Goal: Task Accomplishment & Management: Use online tool/utility

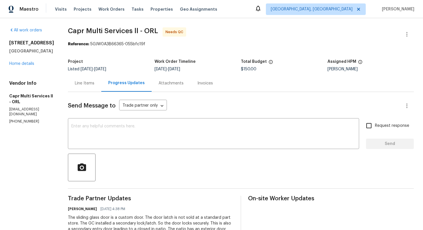
scroll to position [103, 0]
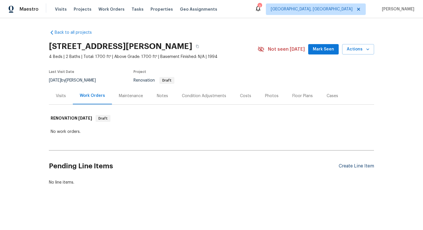
click at [358, 165] on div "Create Line Item" at bounding box center [356, 165] width 35 height 5
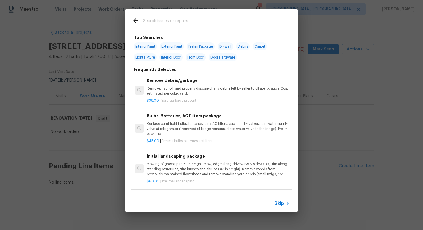
click at [281, 200] on span "Skip" at bounding box center [279, 203] width 10 height 6
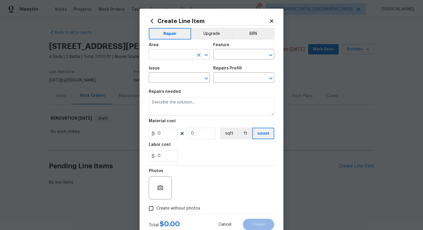
click at [171, 55] on input "text" at bounding box center [171, 54] width 45 height 9
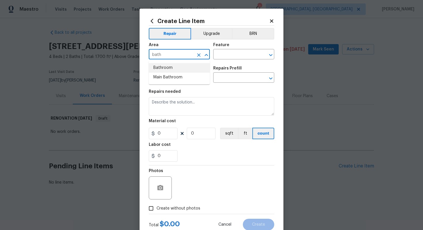
click at [179, 64] on li "Bathroom" at bounding box center [179, 67] width 61 height 9
type input "Bathroom"
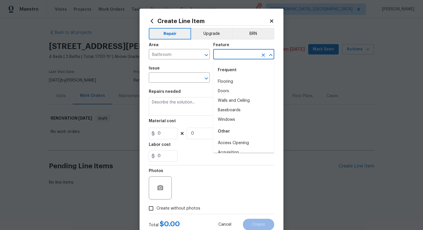
click at [231, 54] on input "text" at bounding box center [235, 54] width 45 height 9
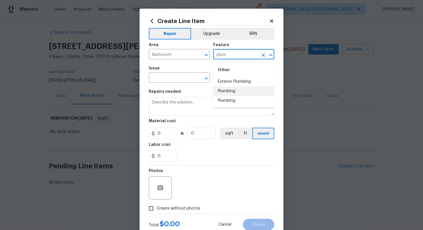
click at [237, 89] on li "Plumbing" at bounding box center [243, 90] width 61 height 9
type input "Plumbing"
click at [178, 79] on input "text" at bounding box center [171, 78] width 45 height 9
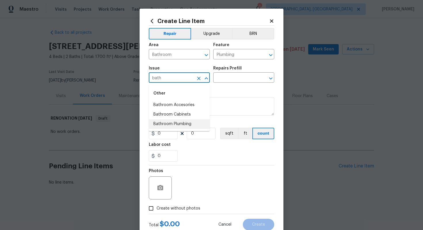
click at [186, 125] on li "Bathroom Plumbing" at bounding box center [179, 123] width 61 height 9
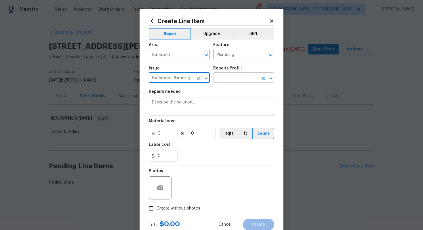
type input "Bathroom Plumbing"
click at [227, 81] on input "text" at bounding box center [235, 78] width 45 height 9
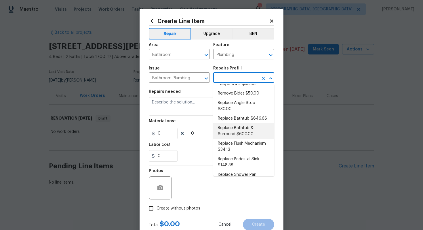
scroll to position [163, 0]
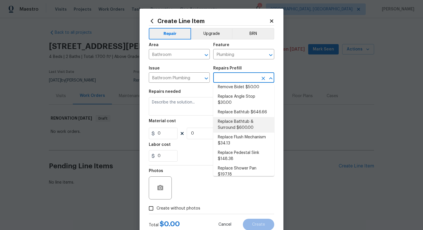
click at [238, 125] on li "Replace Bathtub & Surround $600.00" at bounding box center [243, 125] width 61 height 16
type input "Replace Bathtub & Surround $600.00"
type textarea "Remove the existing bath tub & surround, confirm that the drain is still usable…"
type input "600"
type input "1"
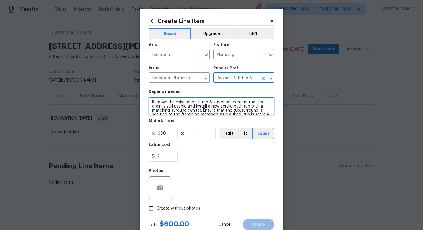
click at [150, 102] on textarea "Remove the existing bath tub & surround, confirm that the drain is still usable…" at bounding box center [211, 106] width 125 height 18
type textarea "#sala - Remove the existing bath tub & surround, confirm that the drain is stil…"
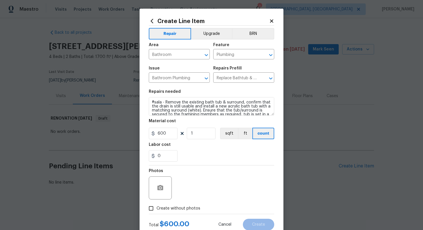
click at [191, 205] on span "Create without photos" at bounding box center [179, 208] width 44 height 6
click at [157, 205] on input "Create without photos" at bounding box center [151, 208] width 11 height 11
checkbox input "true"
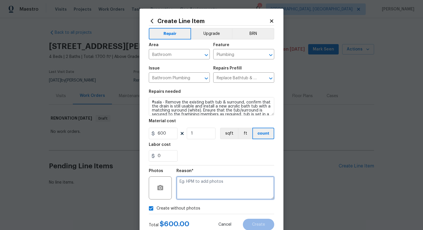
click at [194, 188] on textarea at bounding box center [225, 187] width 98 height 23
type textarea "n/a"
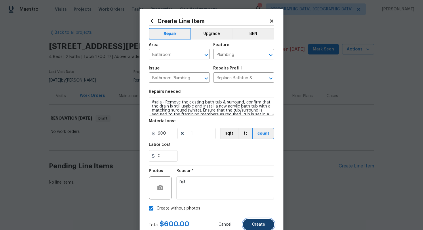
click at [258, 225] on span "Create" at bounding box center [258, 224] width 13 height 4
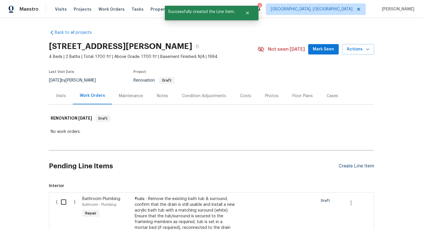
click at [352, 167] on div "Create Line Item" at bounding box center [356, 165] width 35 height 5
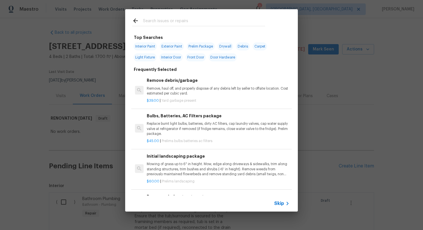
click at [282, 203] on span "Skip" at bounding box center [279, 203] width 10 height 6
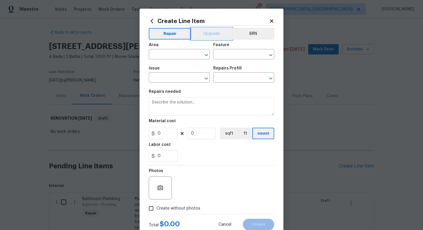
click at [209, 33] on button "Upgrade" at bounding box center [211, 34] width 41 height 12
click at [175, 56] on input "text" at bounding box center [171, 54] width 45 height 9
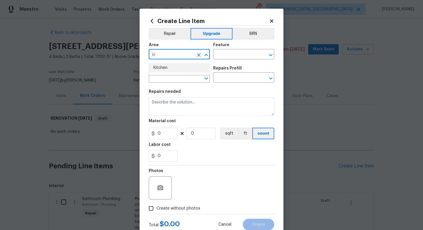
click at [174, 69] on li "Kitchen" at bounding box center [179, 67] width 61 height 9
type input "Kitchen"
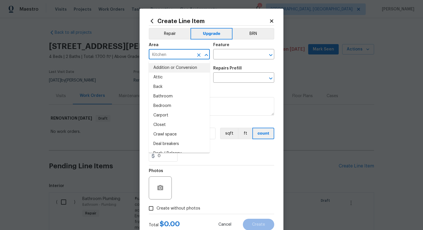
click at [220, 60] on div "Area Kitchen ​ Feature ​" at bounding box center [211, 50] width 125 height 23
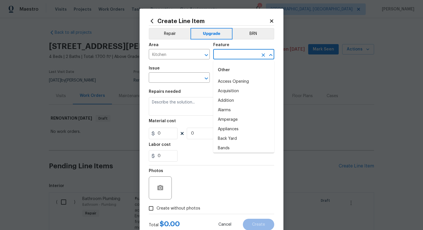
click at [220, 55] on input "text" at bounding box center [235, 54] width 45 height 9
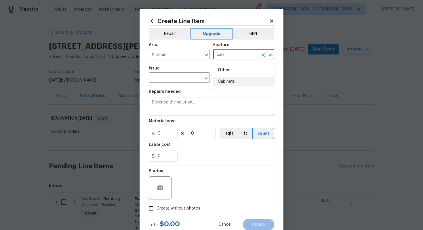
click at [228, 85] on li "Cabinets" at bounding box center [243, 81] width 61 height 9
type input "Cabinets"
click at [188, 80] on input "text" at bounding box center [171, 78] width 45 height 9
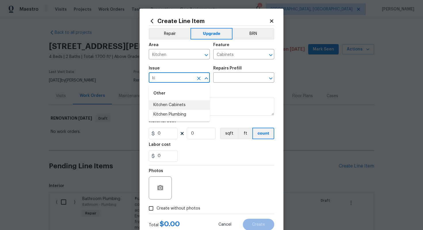
click at [182, 107] on li "Kitchen Cabinets" at bounding box center [179, 104] width 61 height 9
type input "Kitchen Cabinets"
click at [232, 77] on input "text" at bounding box center [235, 78] width 45 height 9
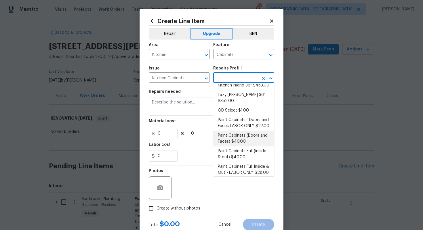
scroll to position [65, 0]
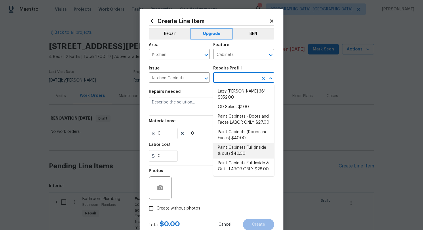
click at [230, 143] on li "Paint Cabinets Full (inside & out) $40.00" at bounding box center [243, 151] width 61 height 16
type input "Paint Cabinets Full (inside & out) $40.00"
type textarea "Prep, sand, mask and apply 2 coats of paint to the kitchen cabinet doors, inter…"
type input "40"
type input "1"
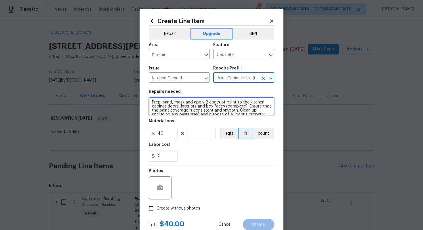
click at [149, 102] on textarea "Prep, sand, mask and apply 2 coats of paint to the kitchen cabinet doors, inter…" at bounding box center [211, 106] width 125 height 18
type textarea "#sala - Prep, sand, mask and apply 2 coats of paint to the kitchen cabinet door…"
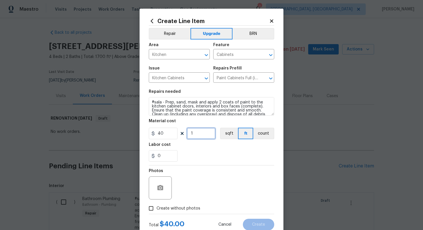
click at [209, 139] on input "1" at bounding box center [201, 133] width 29 height 12
type input "60"
click at [186, 208] on span "Create without photos" at bounding box center [179, 208] width 44 height 6
click at [157, 208] on input "Create without photos" at bounding box center [151, 208] width 11 height 11
checkbox input "true"
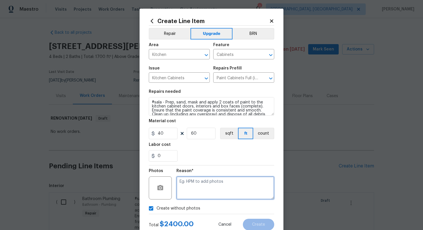
click at [195, 193] on textarea at bounding box center [225, 187] width 98 height 23
type textarea "n/a"
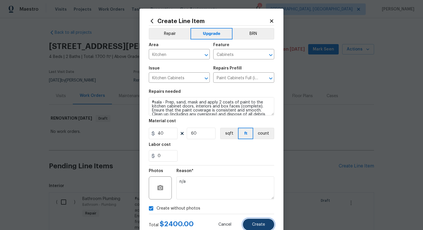
click at [251, 223] on button "Create" at bounding box center [258, 224] width 31 height 12
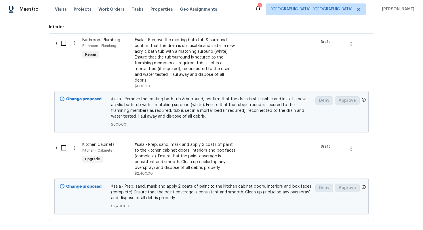
scroll to position [20, 0]
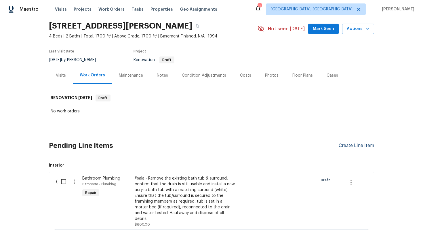
click at [343, 144] on div "Create Line Item" at bounding box center [356, 145] width 35 height 5
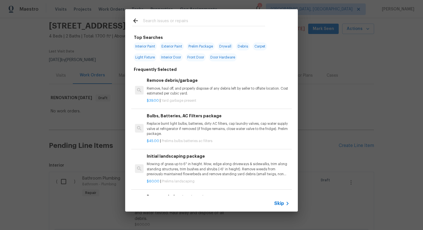
click at [283, 199] on div "Skip" at bounding box center [211, 203] width 173 height 16
click at [281, 202] on span "Skip" at bounding box center [279, 203] width 10 height 6
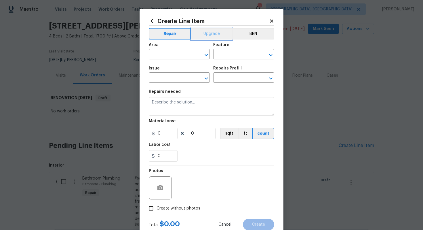
click at [210, 36] on button "Upgrade" at bounding box center [211, 34] width 41 height 12
click at [169, 54] on input "text" at bounding box center [171, 54] width 45 height 9
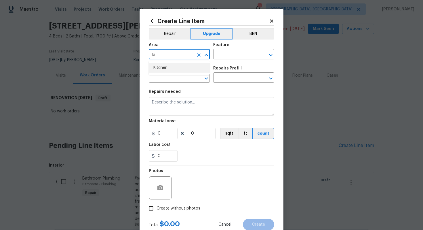
click at [168, 73] on ul "Kitchen" at bounding box center [179, 68] width 61 height 14
click at [165, 69] on li "Kitchen" at bounding box center [179, 67] width 61 height 9
type input "Kitchen"
click at [227, 54] on input "text" at bounding box center [235, 54] width 45 height 9
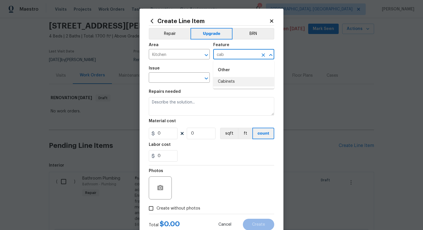
click at [226, 80] on li "Cabinets" at bounding box center [243, 81] width 61 height 9
type input "Cabinets"
click at [170, 81] on input "text" at bounding box center [171, 78] width 45 height 9
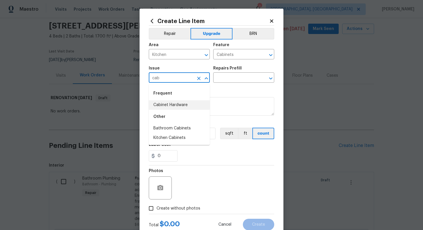
click at [172, 104] on li "Cabinet Hardware" at bounding box center [179, 104] width 61 height 9
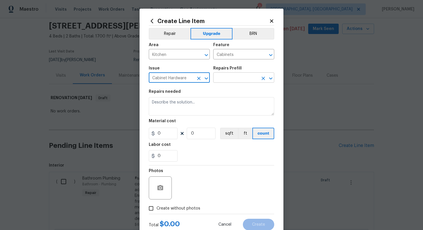
type input "Cabinet Hardware"
click at [235, 74] on input "text" at bounding box center [235, 78] width 45 height 9
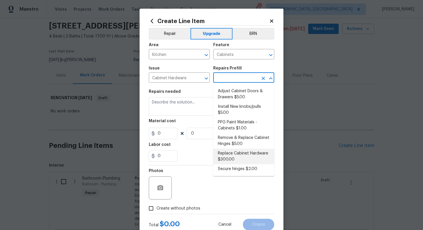
click at [231, 152] on li "Replace Cabinet Hardware $300.00" at bounding box center [243, 156] width 61 height 16
type input "Replace Cabinet Hardware $300.00"
type textarea "Replace cabinet hardware with new hinges and pulls. HPM to provide specs"
type input "300"
type input "1"
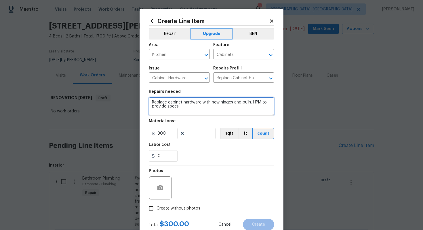
click at [150, 101] on textarea "Replace cabinet hardware with new hinges and pulls. HPM to provide specs" at bounding box center [211, 106] width 125 height 18
type textarea "#sala - Replace cabinet hardware with new hinges and pulls. HPM to provide specs"
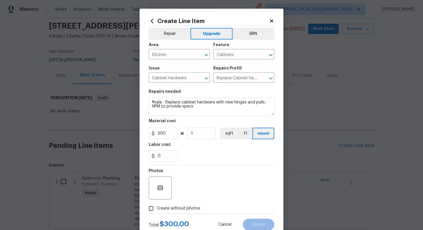
click at [181, 205] on span "Create without photos" at bounding box center [179, 208] width 44 height 6
click at [157, 205] on input "Create without photos" at bounding box center [151, 208] width 11 height 11
checkbox input "true"
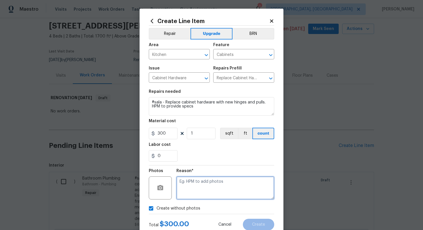
click at [194, 191] on textarea at bounding box center [225, 187] width 98 height 23
type textarea "n/a"
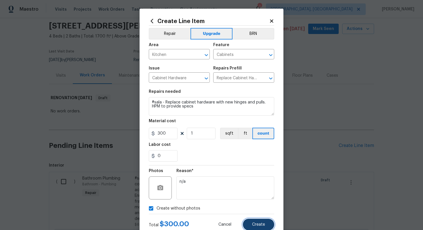
click at [262, 224] on span "Create" at bounding box center [258, 224] width 13 height 4
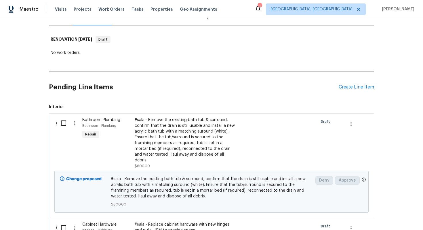
scroll to position [112, 0]
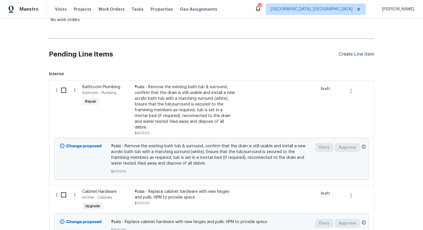
click at [349, 54] on div "Create Line Item" at bounding box center [356, 54] width 35 height 5
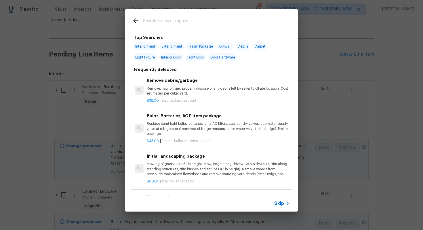
click at [281, 199] on div "Skip" at bounding box center [211, 203] width 173 height 16
click at [283, 205] on span "Skip" at bounding box center [279, 203] width 10 height 6
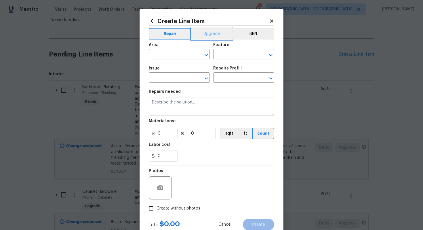
click at [206, 38] on button "Upgrade" at bounding box center [211, 34] width 41 height 12
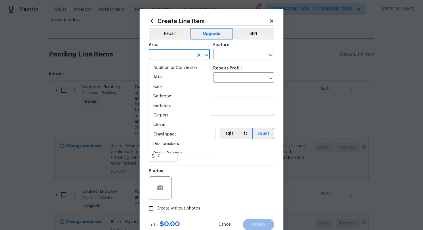
click at [173, 57] on input "text" at bounding box center [171, 54] width 45 height 9
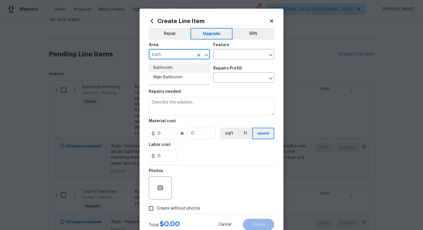
click at [169, 68] on li "Bathroom" at bounding box center [179, 67] width 61 height 9
click at [159, 56] on input "Bathroom" at bounding box center [171, 54] width 45 height 9
click at [172, 71] on li "Main Bathroom" at bounding box center [179, 67] width 61 height 9
type input "Main Bathroom"
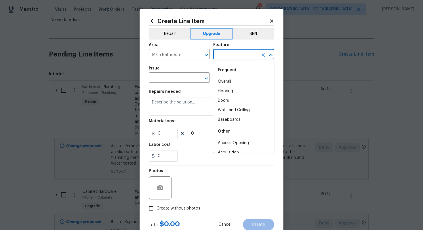
click at [237, 52] on input "text" at bounding box center [235, 54] width 45 height 9
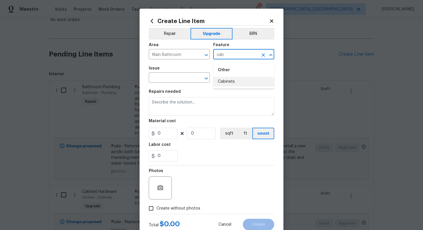
type input "cab"
click at [224, 48] on div "Feature" at bounding box center [243, 46] width 61 height 7
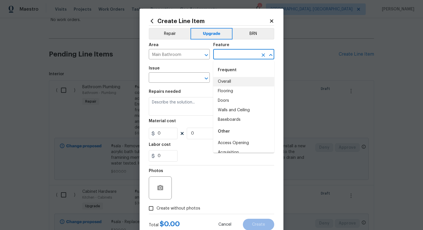
click at [224, 52] on input "text" at bounding box center [235, 54] width 45 height 9
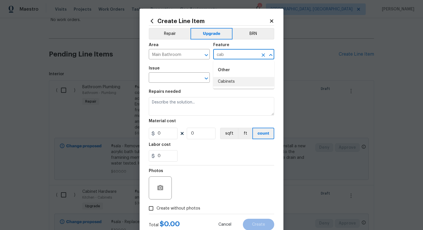
click at [226, 84] on li "Cabinets" at bounding box center [243, 81] width 61 height 9
type input "Cabinets"
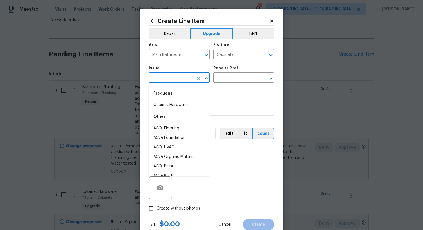
click at [165, 79] on input "text" at bounding box center [171, 78] width 45 height 9
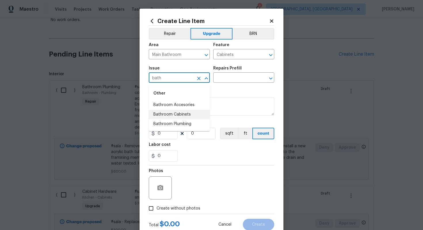
click at [187, 116] on li "Bathroom Cabinets" at bounding box center [179, 114] width 61 height 9
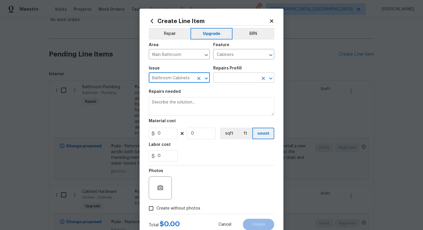
type input "Bathroom Cabinets"
click at [230, 74] on input "text" at bounding box center [235, 78] width 45 height 9
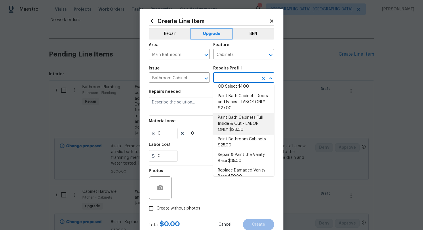
scroll to position [99, 0]
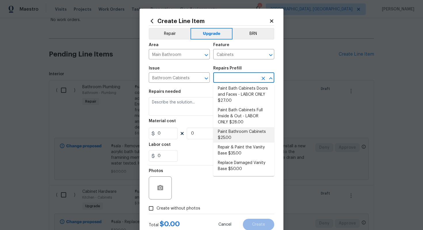
click at [237, 136] on li "Paint Bathroom Cabinets $25.00" at bounding box center [243, 135] width 61 height 16
type input "Paint Bathroom Cabinets $25.00"
type textarea "Prep, sand, mask and apply 2 coats of paint to the bathroom cabinet doors, inte…"
type input "25"
type input "1"
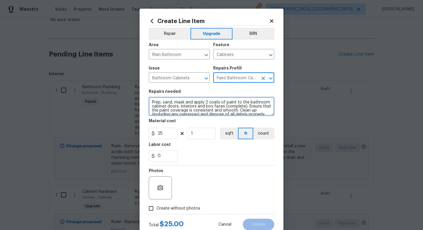
click at [149, 102] on textarea "Prep, sand, mask and apply 2 coats of paint to the bathroom cabinet doors, inte…" at bounding box center [211, 106] width 125 height 18
type textarea "#sala - Prep, sand, mask and apply 2 coats of paint to the bathroom cabinet doo…"
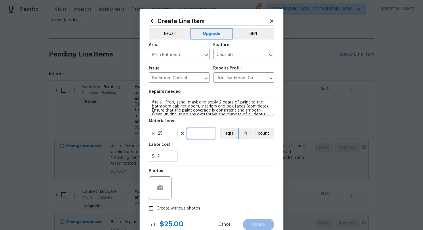
click at [202, 134] on input "1" at bounding box center [201, 133] width 29 height 12
type input "16"
click at [193, 207] on span "Create without photos" at bounding box center [179, 208] width 44 height 6
click at [157, 207] on input "Create without photos" at bounding box center [151, 208] width 11 height 11
checkbox input "true"
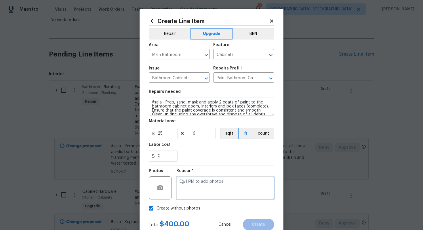
click at [201, 192] on textarea at bounding box center [225, 187] width 98 height 23
type textarea "n/a"
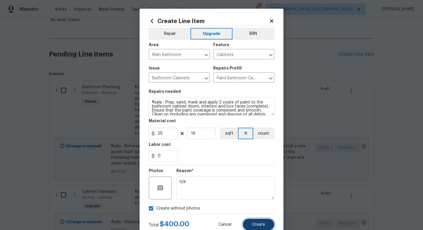
click at [260, 221] on button "Create" at bounding box center [258, 224] width 31 height 12
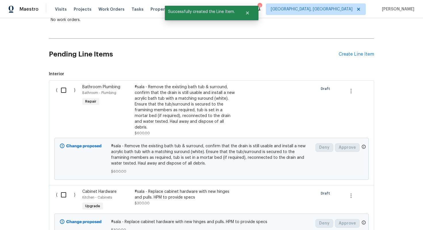
scroll to position [0, 0]
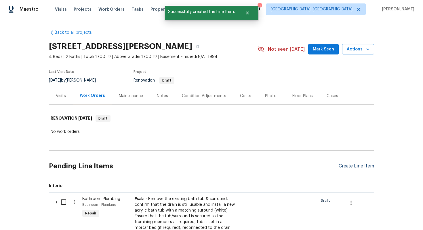
click at [350, 168] on div "Create Line Item" at bounding box center [356, 165] width 35 height 5
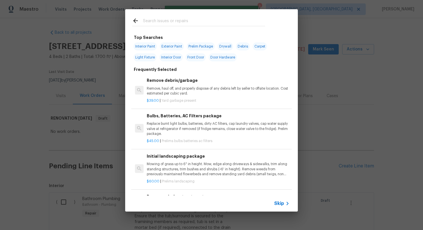
click at [280, 200] on div "Skip" at bounding box center [282, 203] width 17 height 7
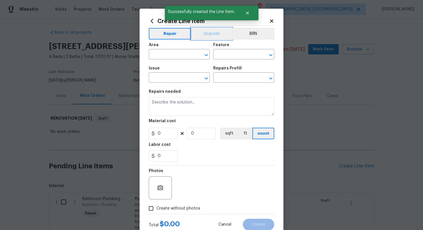
click at [208, 33] on button "Upgrade" at bounding box center [211, 34] width 41 height 12
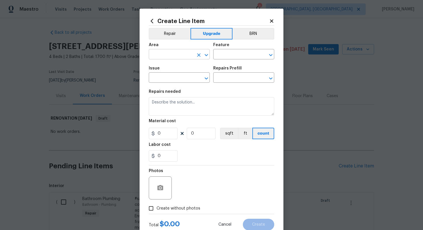
click at [173, 58] on input "text" at bounding box center [171, 54] width 45 height 9
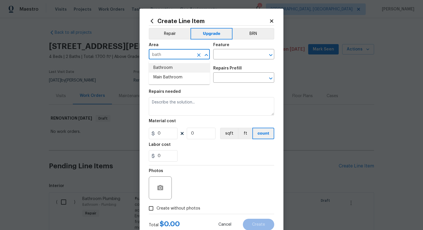
click at [172, 66] on li "Bathroom" at bounding box center [179, 67] width 61 height 9
type input "Bathroom"
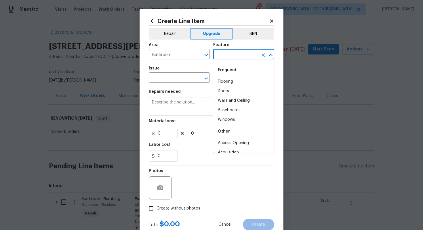
click at [223, 55] on input "text" at bounding box center [235, 54] width 45 height 9
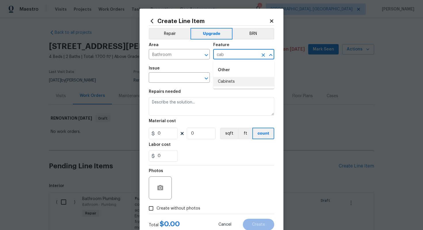
click at [224, 79] on li "Cabinets" at bounding box center [243, 81] width 61 height 9
type input "Cabinets"
click at [179, 78] on input "text" at bounding box center [171, 78] width 45 height 9
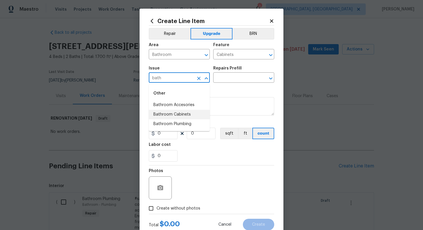
click at [188, 113] on li "Bathroom Cabinets" at bounding box center [179, 114] width 61 height 9
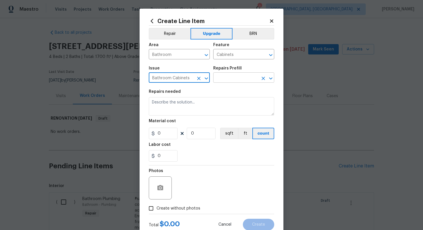
type input "Bathroom Cabinets"
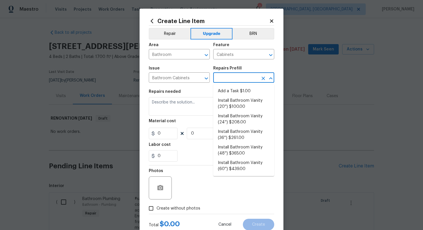
click at [230, 75] on input "text" at bounding box center [235, 78] width 45 height 9
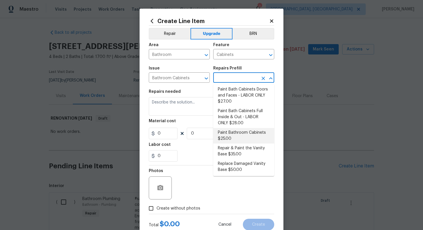
scroll to position [99, 0]
click at [230, 131] on li "Paint Bathroom Cabinets $25.00" at bounding box center [243, 135] width 61 height 16
type input "Paint Bathroom Cabinets $25.00"
type textarea "Prep, sand, mask and apply 2 coats of paint to the bathroom cabinet doors, inte…"
type input "25"
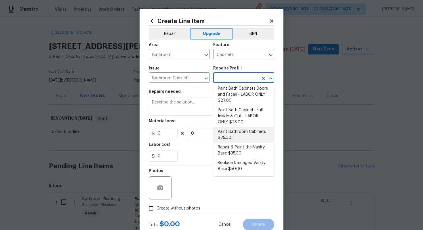
type input "1"
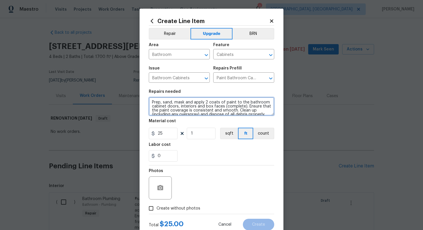
click at [151, 102] on textarea "Prep, sand, mask and apply 2 coats of paint to the bathroom cabinet doors, inte…" at bounding box center [211, 106] width 125 height 18
type textarea "#Prep, sand, mask and apply 2 coats of paint to the bathroom cabinet doors, int…"
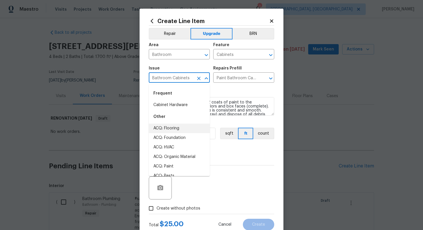
click at [173, 77] on input "Bathroom Cabinets" at bounding box center [171, 78] width 45 height 9
click at [239, 77] on input "Paint Bathroom Cabinets $25.00" at bounding box center [235, 78] width 45 height 9
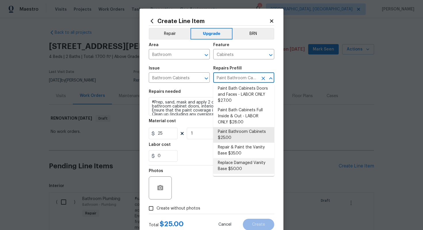
click at [244, 161] on li "Replace Damaged Vanity Base $50.00" at bounding box center [243, 166] width 61 height 16
type input "Replace Damaged Vanity Base $50.00"
type textarea "Remove the existing/damage cabinet base and replace with new. Ensure that the n…"
type input "50"
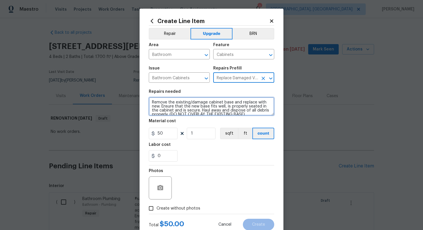
click at [149, 102] on textarea "Remove the existing/damage cabinet base and replace with new. Ensure that the n…" at bounding box center [211, 106] width 125 height 18
type textarea "#sala - Remove the existing/damage cabinet base and replace with new. Ensure th…"
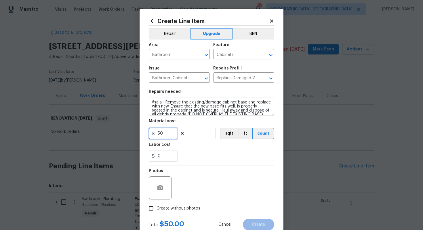
click at [171, 136] on input "50" at bounding box center [163, 133] width 29 height 12
type input "65"
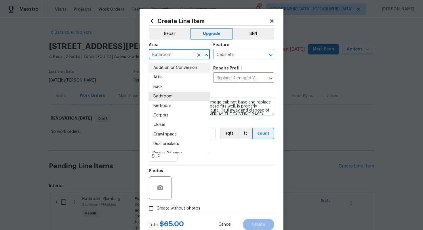
click at [163, 54] on input "Bathroom" at bounding box center [171, 54] width 45 height 9
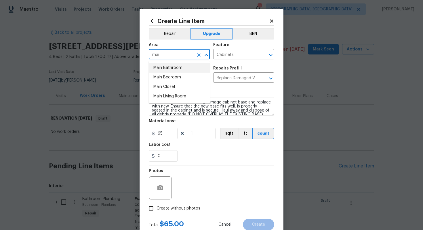
click at [168, 69] on li "Main Bathroom" at bounding box center [179, 67] width 61 height 9
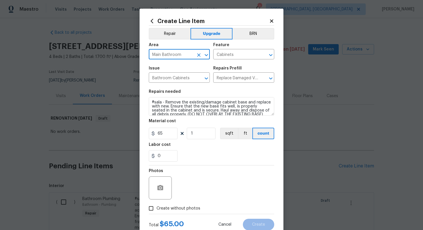
type input "Main Bathroom"
click at [174, 207] on span "Create without photos" at bounding box center [179, 208] width 44 height 6
click at [157, 207] on input "Create without photos" at bounding box center [151, 208] width 11 height 11
checkbox input "true"
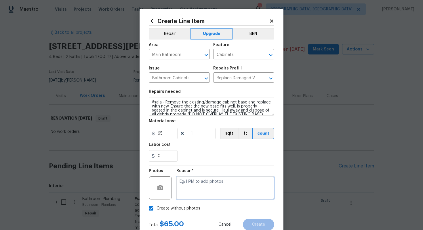
click at [193, 195] on textarea at bounding box center [225, 187] width 98 height 23
type textarea "n/a"
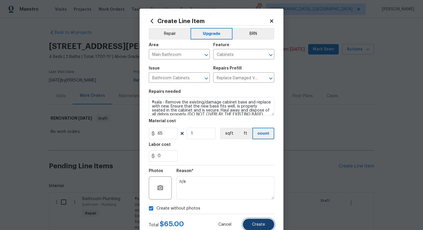
click at [266, 224] on button "Create" at bounding box center [258, 224] width 31 height 12
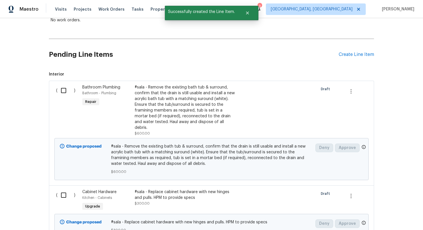
scroll to position [68, 0]
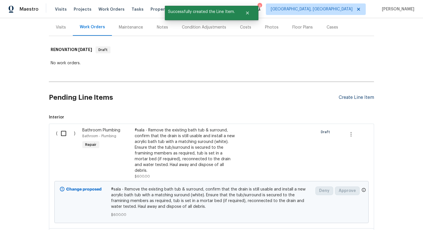
click at [346, 95] on div "Create Line Item" at bounding box center [356, 97] width 35 height 5
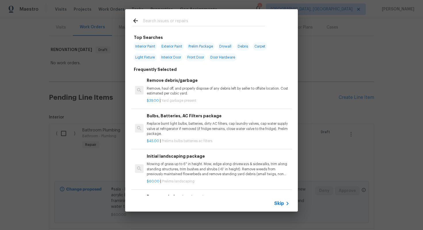
click at [278, 201] on span "Skip" at bounding box center [279, 203] width 10 height 6
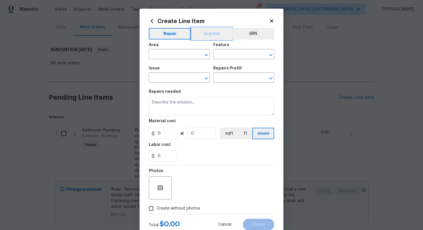
click at [210, 33] on button "Upgrade" at bounding box center [211, 34] width 41 height 12
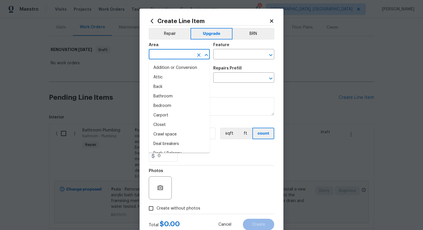
click at [176, 56] on input "text" at bounding box center [171, 54] width 45 height 9
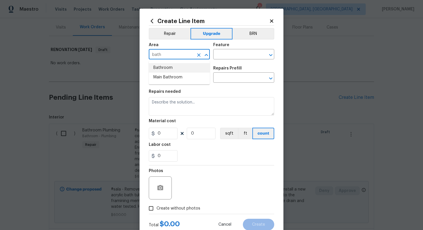
click at [177, 67] on li "Bathroom" at bounding box center [179, 67] width 61 height 9
type input "Bathroom"
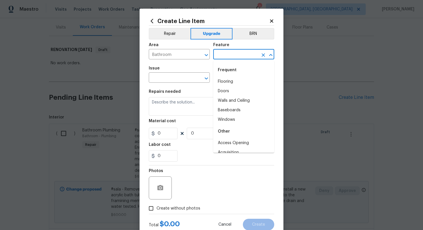
click at [217, 52] on input "text" at bounding box center [235, 54] width 45 height 9
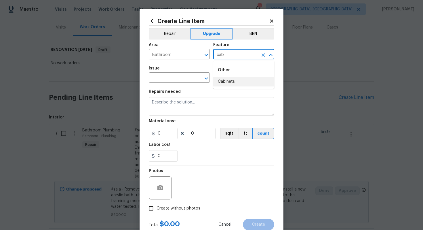
click at [221, 85] on li "Cabinets" at bounding box center [243, 81] width 61 height 9
type input "Cabinets"
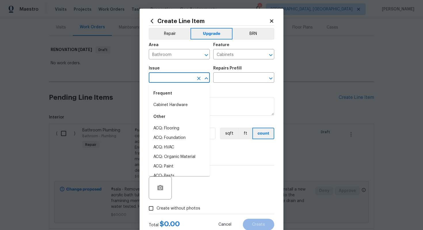
click at [165, 76] on input "text" at bounding box center [171, 78] width 45 height 9
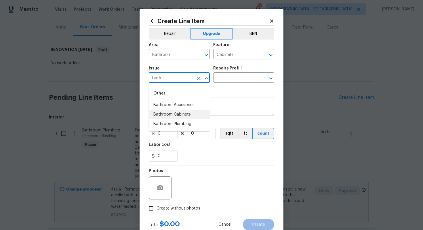
click at [163, 115] on li "Bathroom Cabinets" at bounding box center [179, 114] width 61 height 9
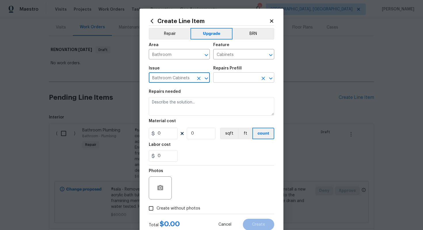
type input "Bathroom Cabinets"
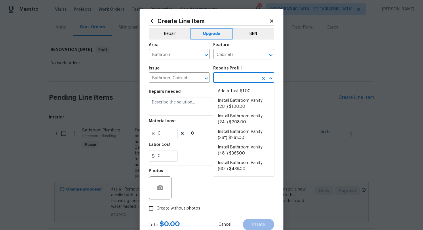
click at [239, 75] on input "text" at bounding box center [235, 78] width 45 height 9
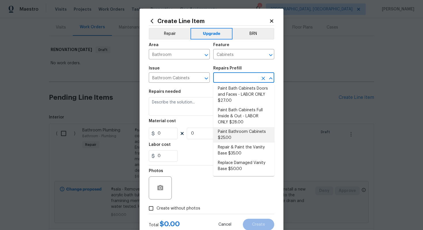
click at [234, 137] on li "Paint Bathroom Cabinets $25.00" at bounding box center [243, 135] width 61 height 16
type input "Paint Bathroom Cabinets $25.00"
type textarea "Prep, sand, mask and apply 2 coats of paint to the bathroom cabinet doors, inte…"
type input "25"
type input "1"
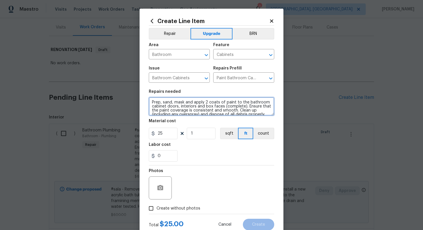
click at [151, 102] on textarea "Prep, sand, mask and apply 2 coats of paint to the bathroom cabinet doors, inte…" at bounding box center [211, 106] width 125 height 18
type textarea "#sala - Prep, sand, mask and apply 2 coats of paint to the bathroom cabinet doo…"
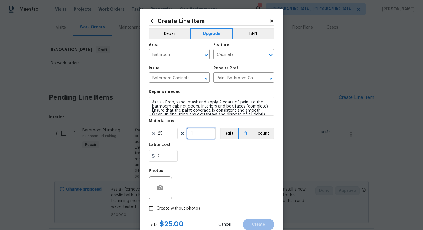
click at [203, 132] on input "1" at bounding box center [201, 133] width 29 height 12
type input "16"
click at [178, 207] on span "Create without photos" at bounding box center [179, 208] width 44 height 6
click at [157, 207] on input "Create without photos" at bounding box center [151, 208] width 11 height 11
checkbox input "true"
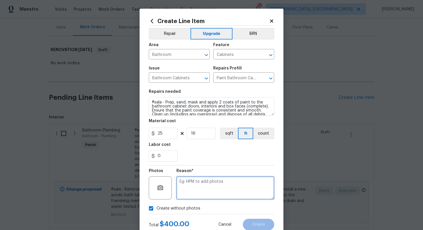
click at [189, 199] on textarea at bounding box center [225, 187] width 98 height 23
type textarea "n/a"
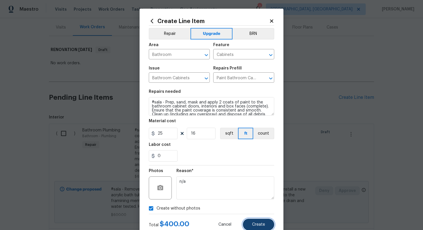
click at [254, 228] on button "Create" at bounding box center [258, 224] width 31 height 12
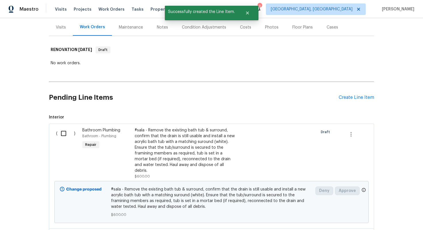
scroll to position [0, 0]
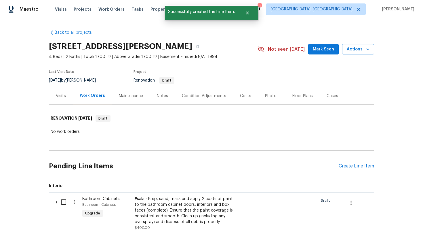
click at [344, 163] on div "Pending Line Items Create Line Item" at bounding box center [211, 166] width 325 height 27
click at [344, 169] on div "Pending Line Items Create Line Item" at bounding box center [211, 166] width 325 height 27
click at [343, 167] on div "Create Line Item" at bounding box center [356, 165] width 35 height 5
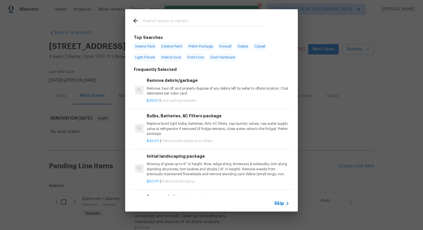
click at [279, 201] on span "Skip" at bounding box center [279, 203] width 10 height 6
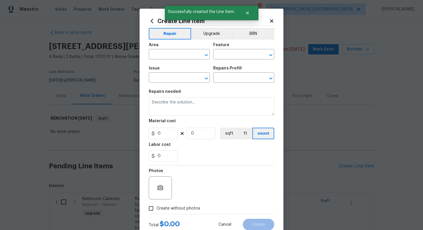
click at [201, 25] on div "Create Line Item Repair Upgrade BRN Area ​ Feature ​ Issue ​ Repairs Prefill ​ …" at bounding box center [211, 124] width 125 height 212
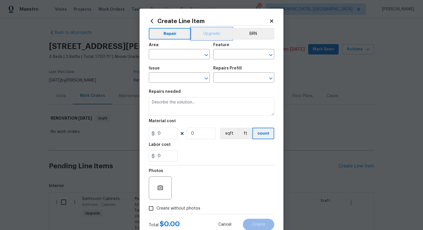
click at [201, 34] on button "Upgrade" at bounding box center [211, 34] width 41 height 12
click at [167, 54] on input "text" at bounding box center [171, 54] width 45 height 9
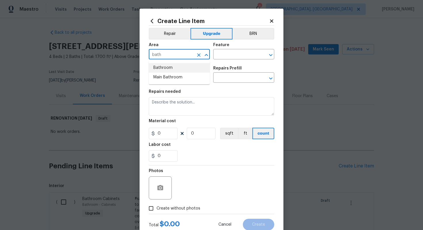
click at [167, 67] on li "Bathroom" at bounding box center [179, 67] width 61 height 9
type input "Bathroom"
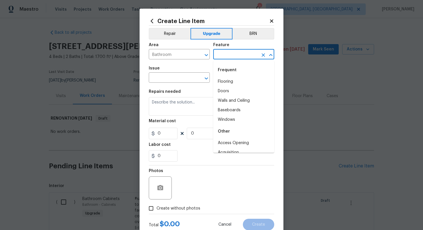
click at [230, 57] on input "text" at bounding box center [235, 54] width 45 height 9
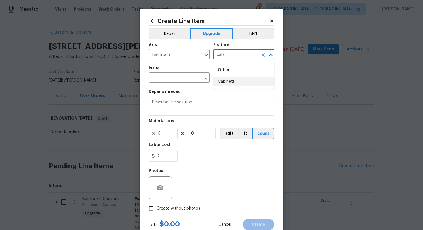
click at [231, 78] on li "Cabinets" at bounding box center [243, 81] width 61 height 9
type input "Cabinets"
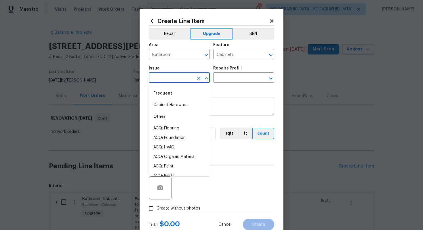
click at [163, 79] on input "text" at bounding box center [171, 78] width 45 height 9
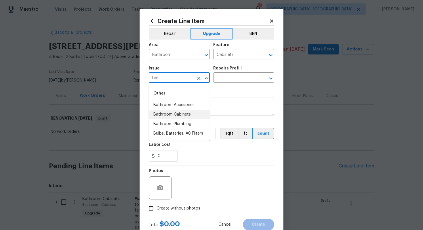
click at [190, 112] on li "Bathroom Cabinets" at bounding box center [179, 114] width 61 height 9
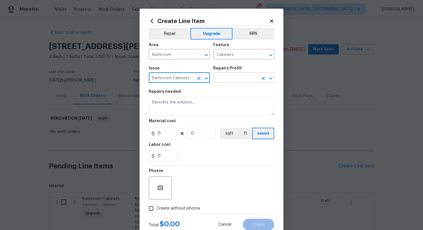
type input "Bathroom Cabinets"
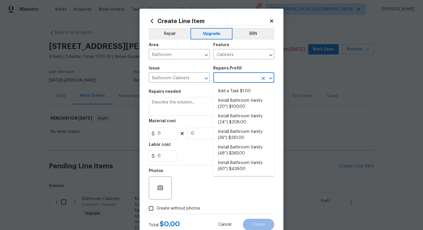
click at [234, 76] on input "text" at bounding box center [235, 78] width 45 height 9
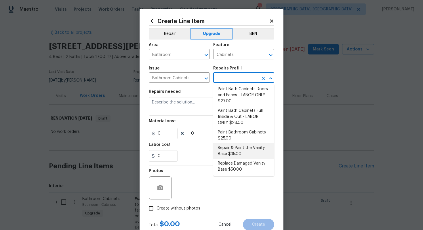
scroll to position [99, 0]
click at [233, 164] on li "Replace Damaged Vanity Base $50.00" at bounding box center [243, 166] width 61 height 16
type input "Replace Damaged Vanity Base $50.00"
type textarea "Remove the existing/damage cabinet base and replace with new. Ensure that the n…"
type input "50"
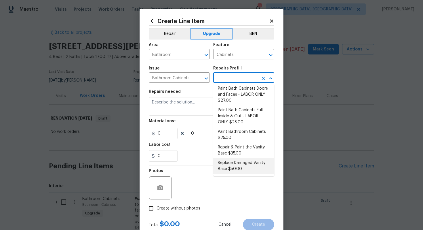
type input "1"
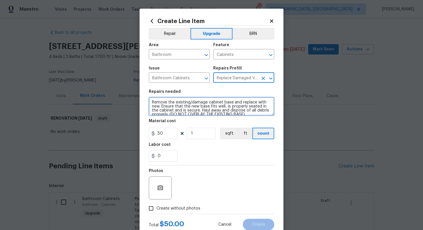
click at [150, 101] on textarea "Remove the existing/damage cabinet base and replace with new. Ensure that the n…" at bounding box center [211, 106] width 125 height 18
type textarea "#sala - Remove the existing/damage cabinet base and replace with new. Ensure th…"
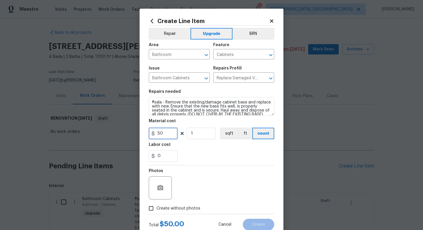
click at [162, 133] on input "50" at bounding box center [163, 133] width 29 height 12
type input "65"
click at [181, 208] on span "Create without photos" at bounding box center [179, 208] width 44 height 6
click at [157, 208] on input "Create without photos" at bounding box center [151, 208] width 11 height 11
checkbox input "true"
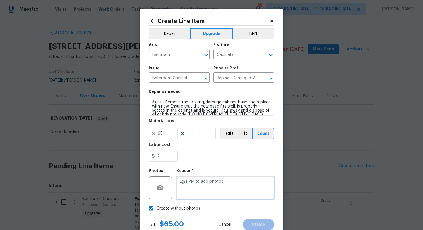
click at [194, 187] on textarea at bounding box center [225, 187] width 98 height 23
type textarea "n/a"
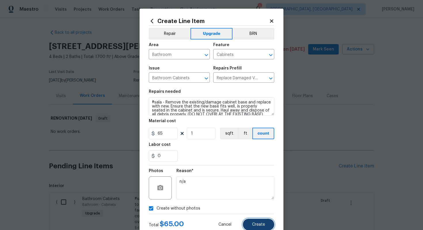
click at [262, 221] on button "Create" at bounding box center [258, 224] width 31 height 12
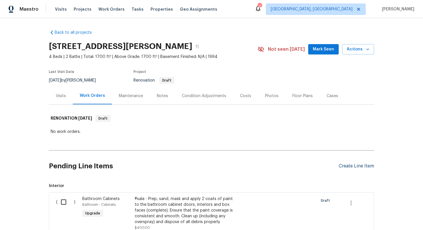
click at [354, 167] on div "Create Line Item" at bounding box center [356, 165] width 35 height 5
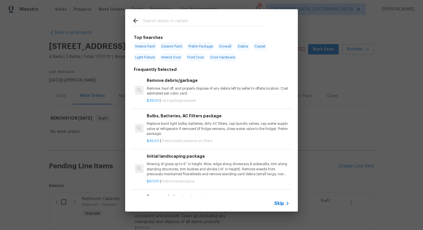
click at [284, 204] on icon at bounding box center [287, 203] width 7 height 7
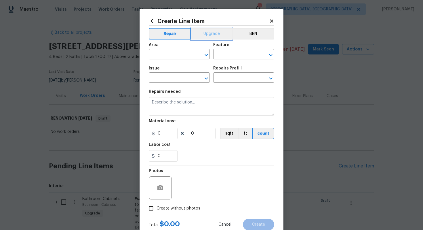
click at [205, 37] on button "Upgrade" at bounding box center [211, 34] width 41 height 12
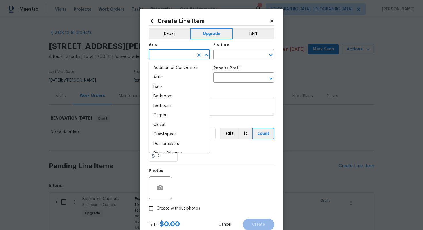
click at [159, 57] on input "text" at bounding box center [171, 54] width 45 height 9
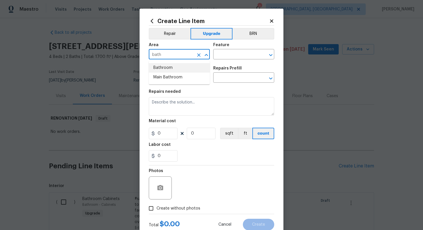
click at [172, 71] on li "Bathroom" at bounding box center [179, 67] width 61 height 9
type input "Bathroom"
click at [237, 54] on input "text" at bounding box center [235, 54] width 45 height 9
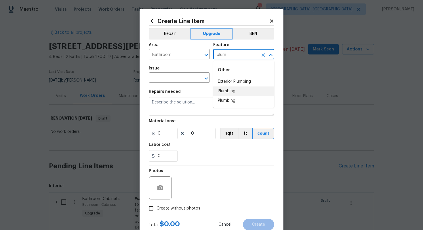
click at [242, 91] on li "Plumbing" at bounding box center [243, 90] width 61 height 9
type input "Plumbing"
click at [162, 80] on input "text" at bounding box center [171, 78] width 45 height 9
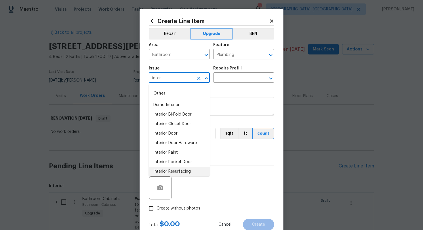
click at [178, 171] on li "Interior Resurfacing" at bounding box center [179, 171] width 61 height 9
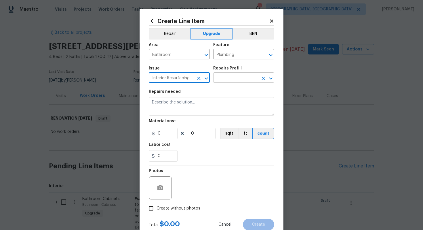
type input "Interior Resurfacing"
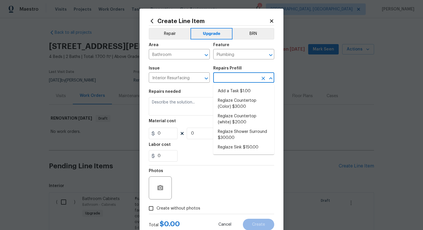
click at [225, 77] on input "text" at bounding box center [235, 78] width 45 height 9
click at [239, 131] on li "Reglaze Shower Surround $300.00" at bounding box center [243, 135] width 61 height 16
type input "Reglaze Shower Surround $300.00"
type textarea "Prep, mask, clean and reglaze the fiberglass shower surround (white) both on th…"
type input "1"
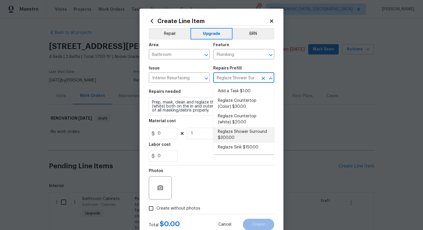
type input "300"
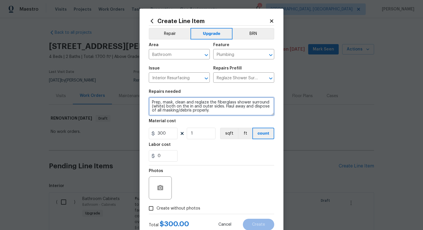
click at [151, 102] on textarea "Prep, mask, clean and reglaze the fiberglass shower surround (white) both on th…" at bounding box center [211, 106] width 125 height 18
type textarea "#sala - Both bathrooms - Prep, mask, clean and reglaze the fiberglass shower su…"
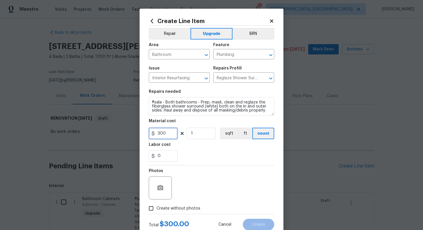
click at [171, 134] on input "300" at bounding box center [163, 133] width 29 height 12
type input "600"
type input "2"
click at [195, 208] on span "Create without photos" at bounding box center [179, 208] width 44 height 6
click at [157, 208] on input "Create without photos" at bounding box center [151, 208] width 11 height 11
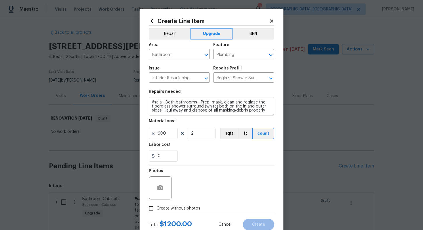
checkbox input "true"
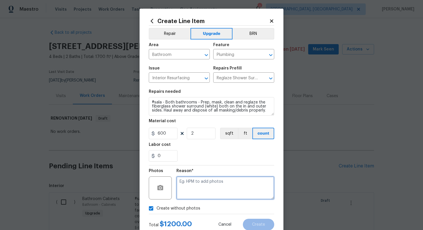
click at [197, 190] on textarea at bounding box center [225, 187] width 98 height 23
type textarea "n/a"
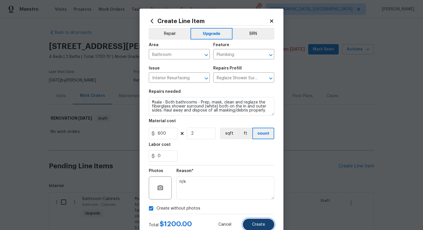
click at [260, 222] on span "Create" at bounding box center [258, 224] width 13 height 4
